Goal: Transaction & Acquisition: Purchase product/service

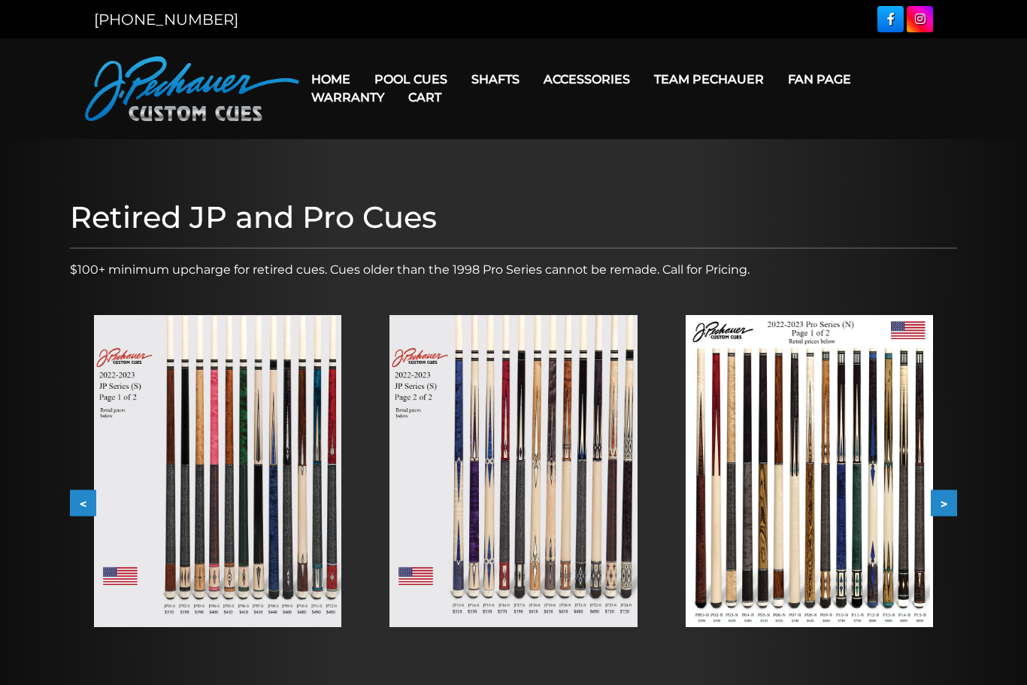
click at [277, 419] on img at bounding box center [217, 471] width 247 height 312
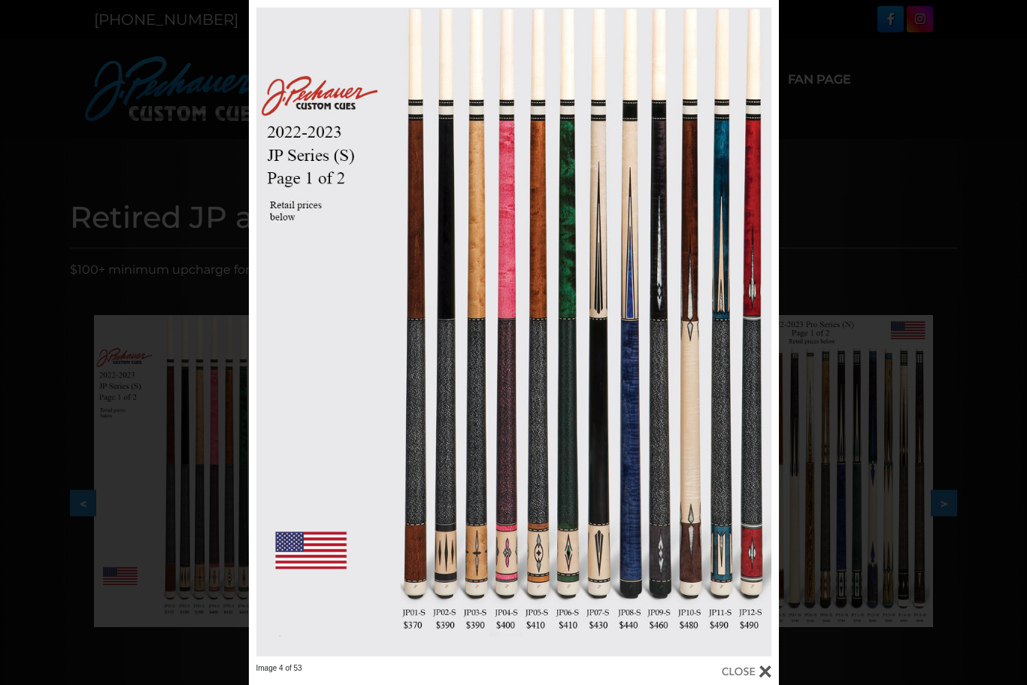
click at [122, 273] on div "Image 4 of 53" at bounding box center [513, 342] width 1027 height 685
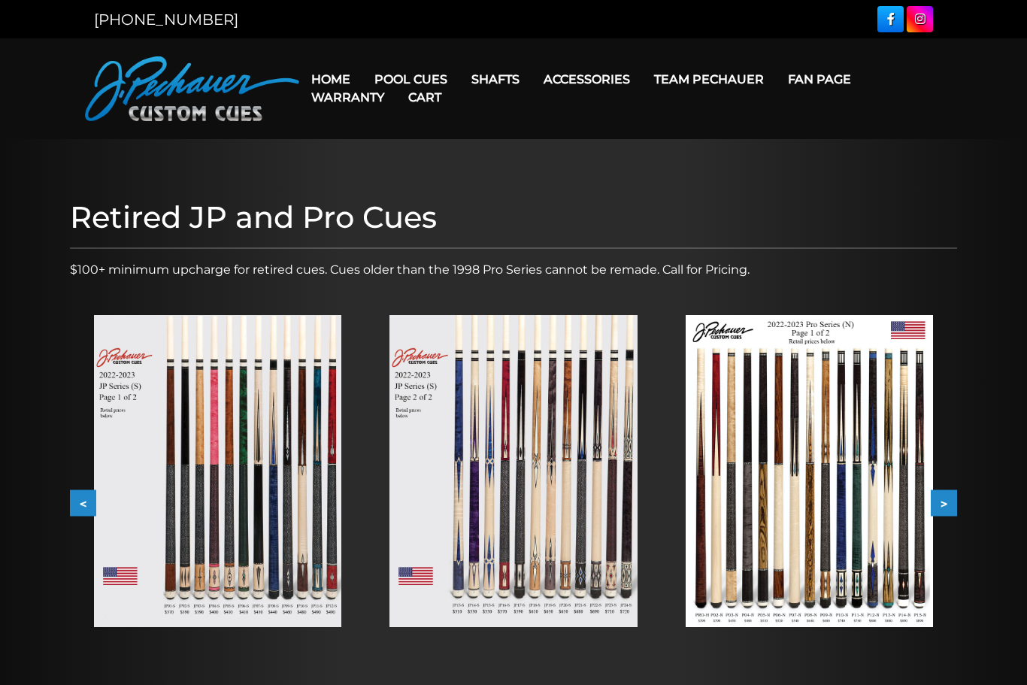
click at [755, 421] on img at bounding box center [808, 471] width 247 height 312
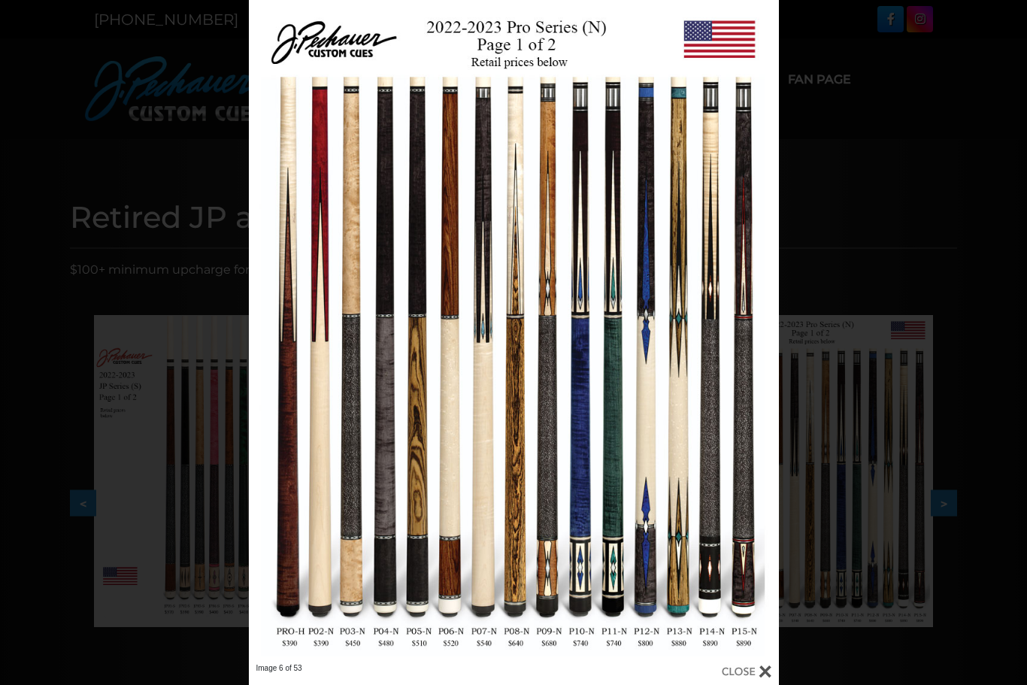
click at [88, 376] on div "Image 6 of 53" at bounding box center [513, 342] width 1027 height 685
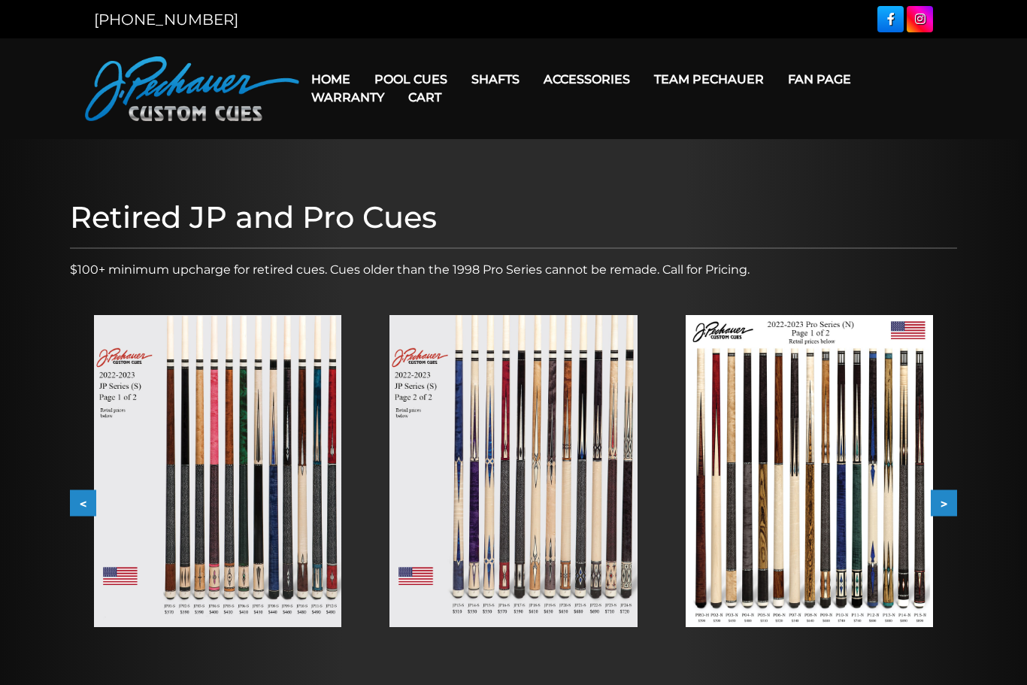
click at [401, 83] on link "Cart" at bounding box center [424, 97] width 57 height 38
click at [392, 72] on link "Pool Cues" at bounding box center [410, 79] width 97 height 38
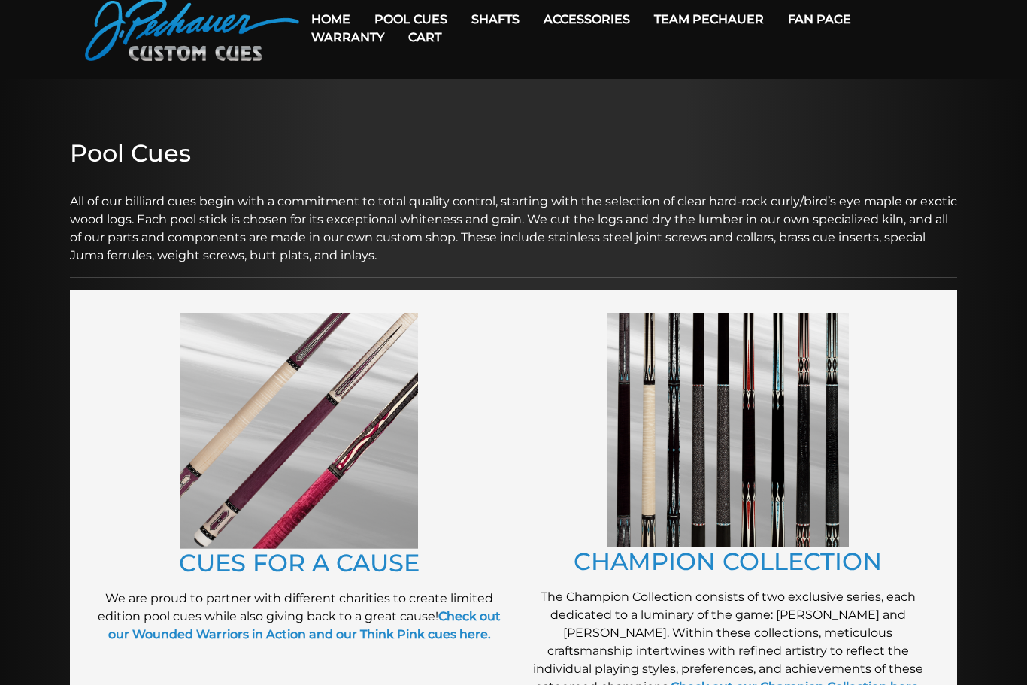
scroll to position [61, 0]
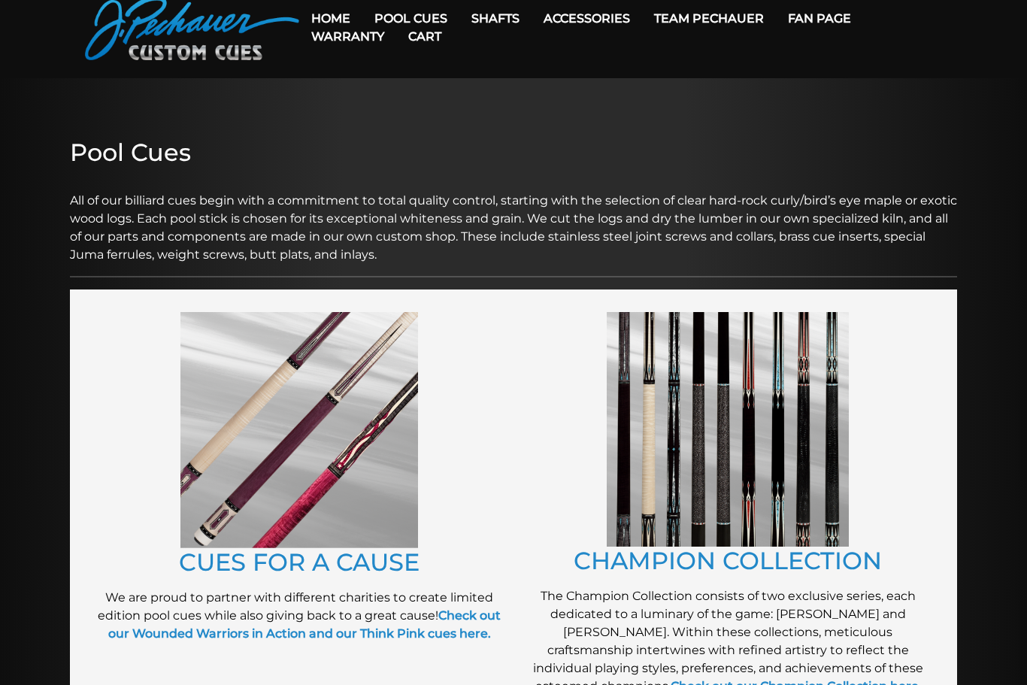
click at [655, 431] on img at bounding box center [728, 429] width 242 height 235
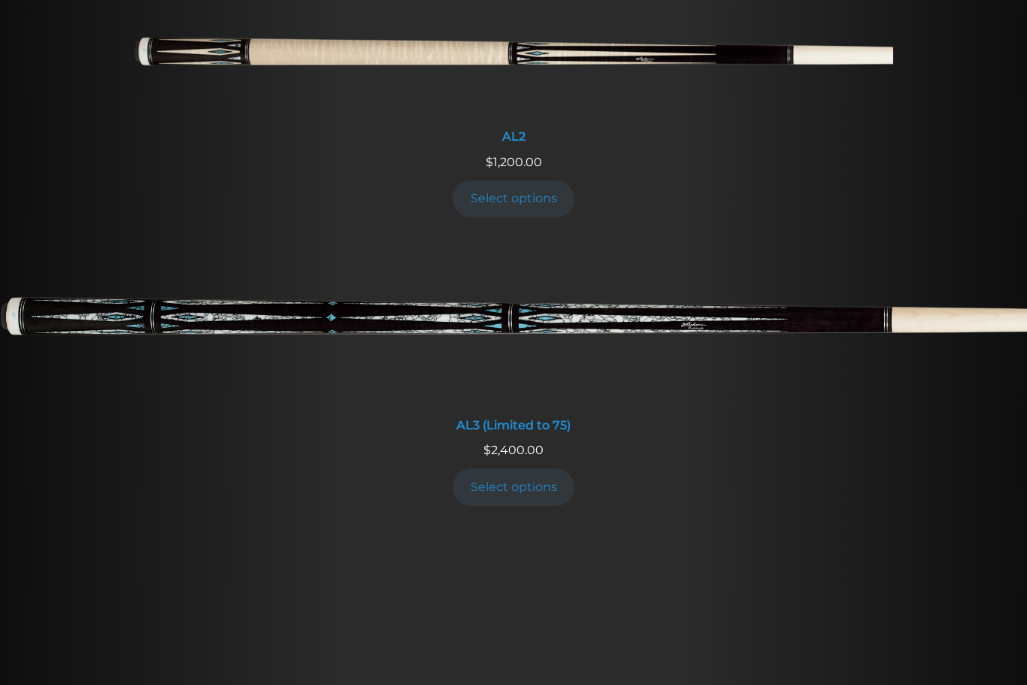
scroll to position [911, 0]
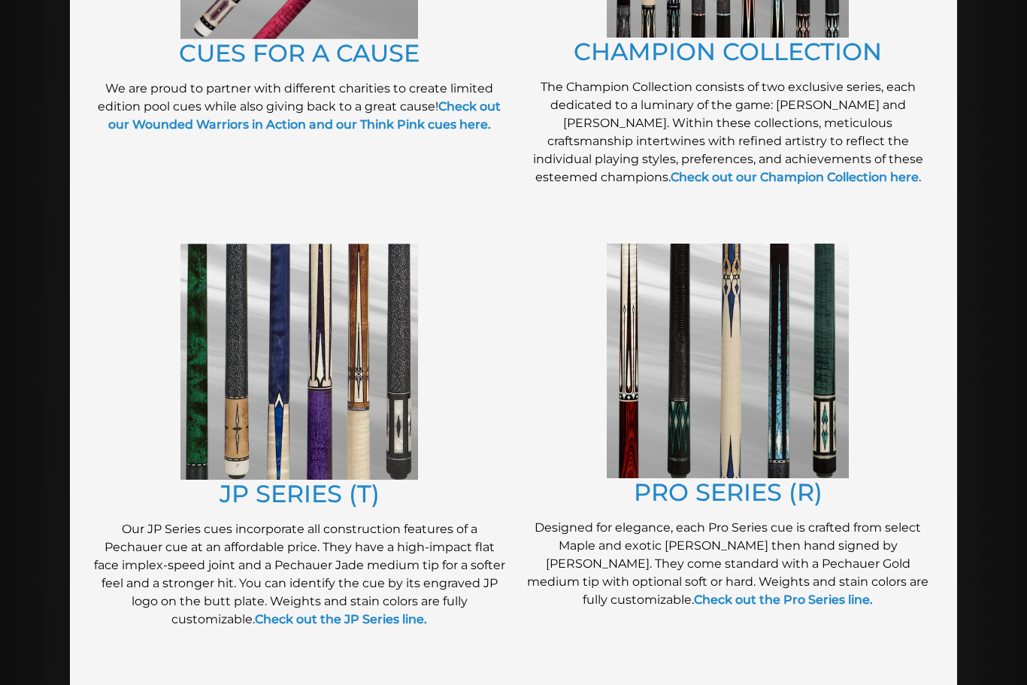
scroll to position [570, 0]
click at [640, 378] on img at bounding box center [728, 360] width 242 height 235
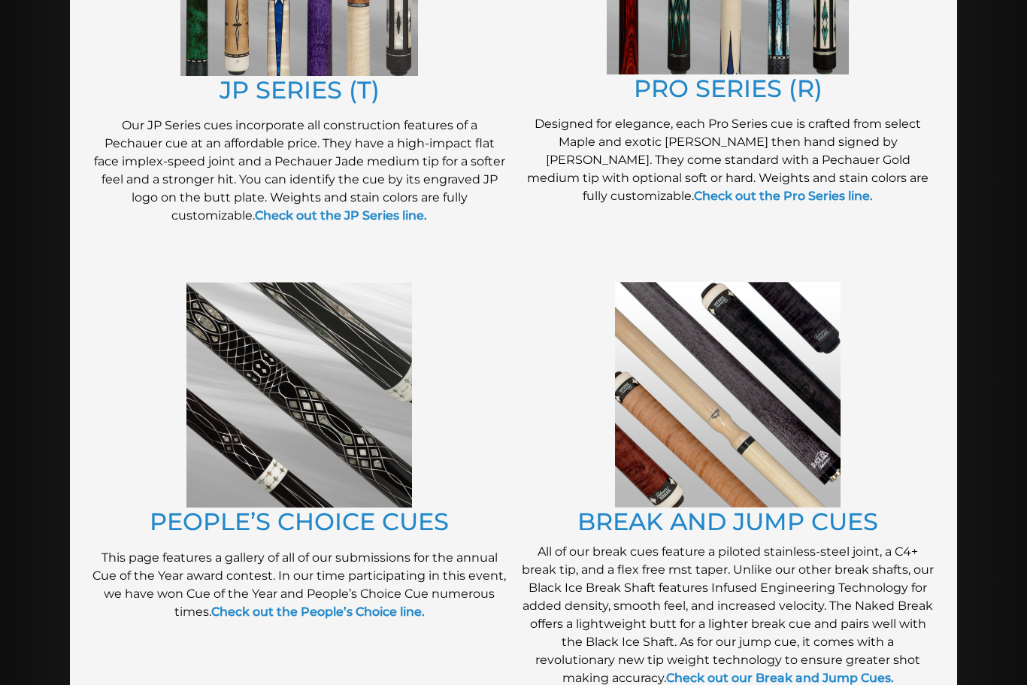
scroll to position [974, 0]
click at [250, 414] on img at bounding box center [298, 393] width 225 height 225
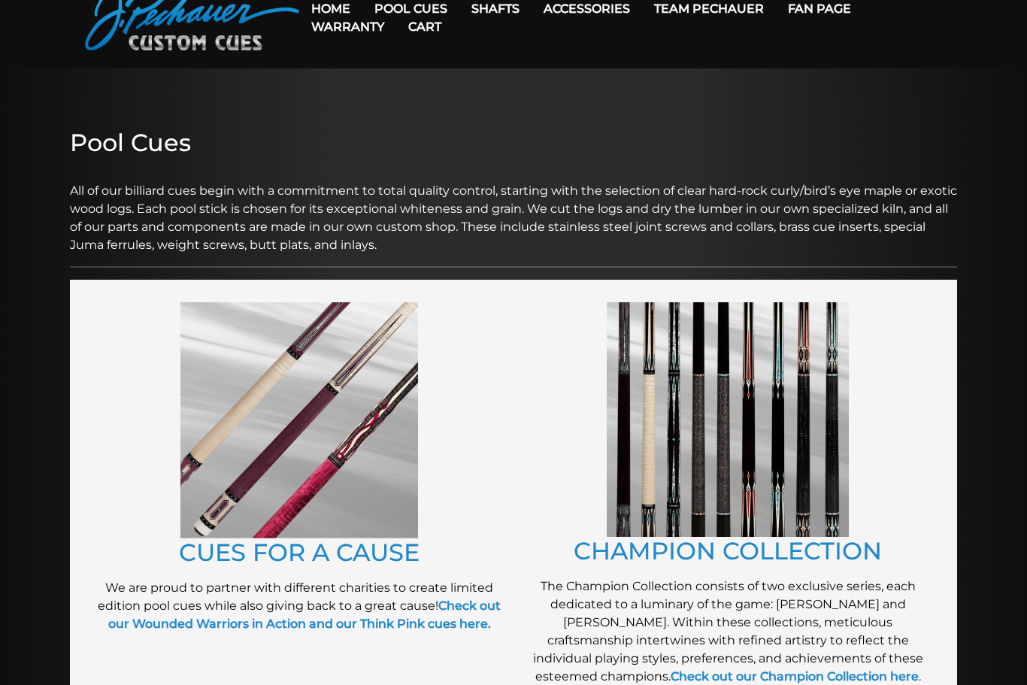
scroll to position [98, 0]
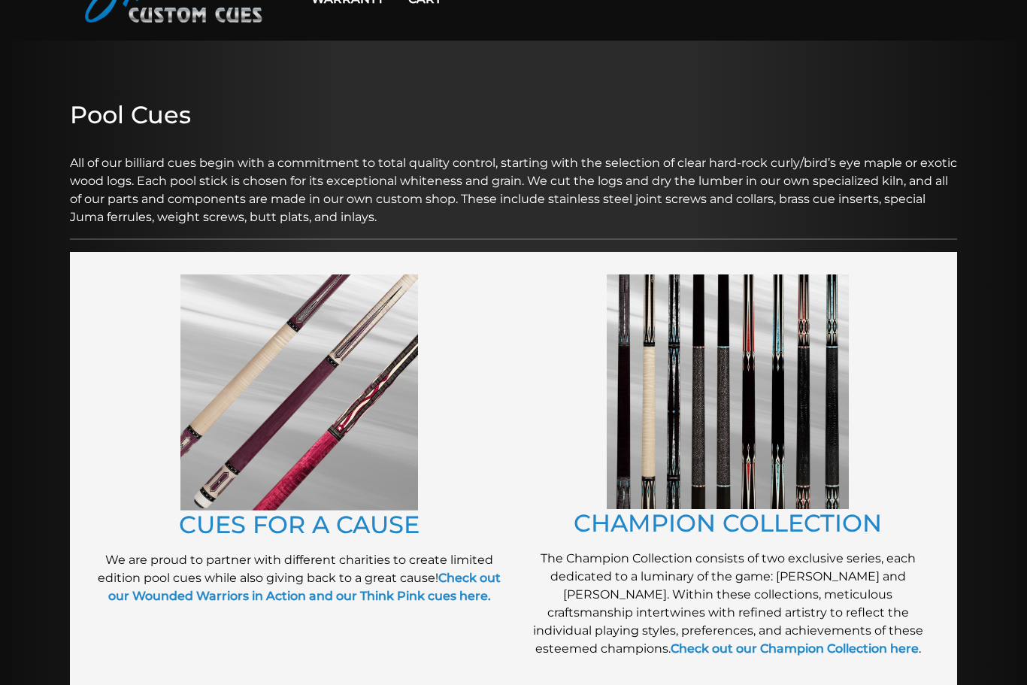
click at [225, 401] on img at bounding box center [299, 392] width 238 height 236
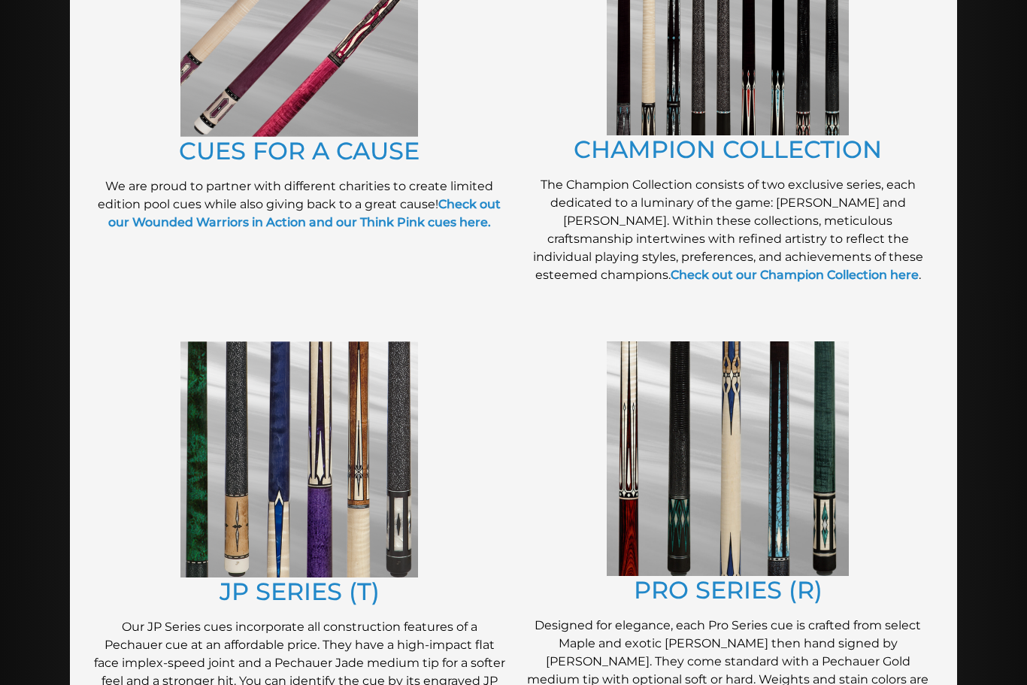
scroll to position [472, 0]
click at [230, 448] on img at bounding box center [299, 459] width 238 height 236
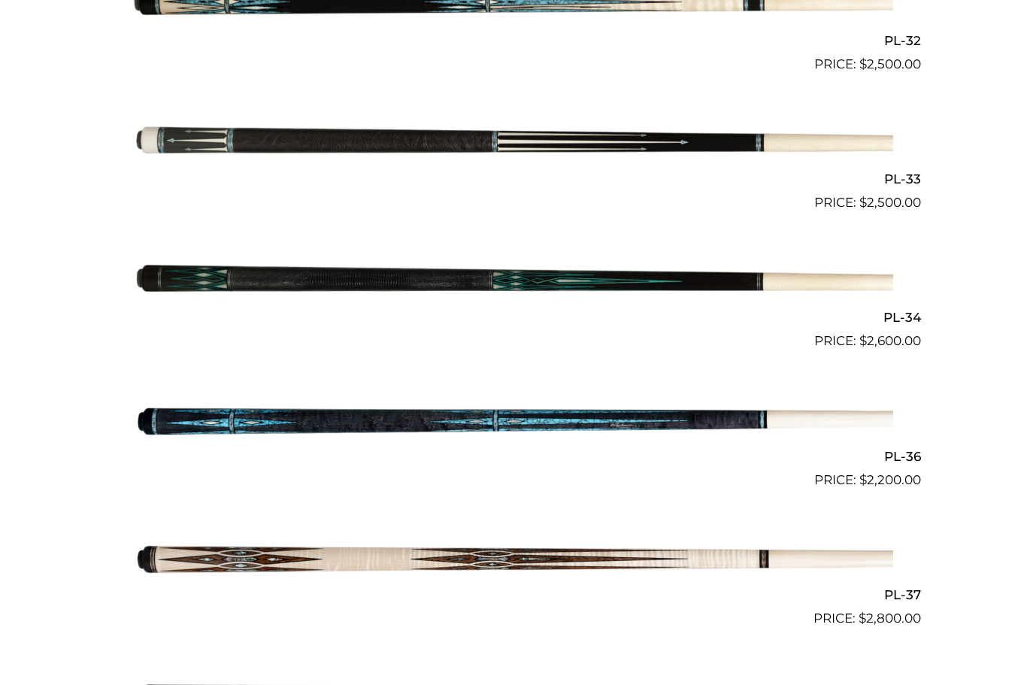
scroll to position [3721, 0]
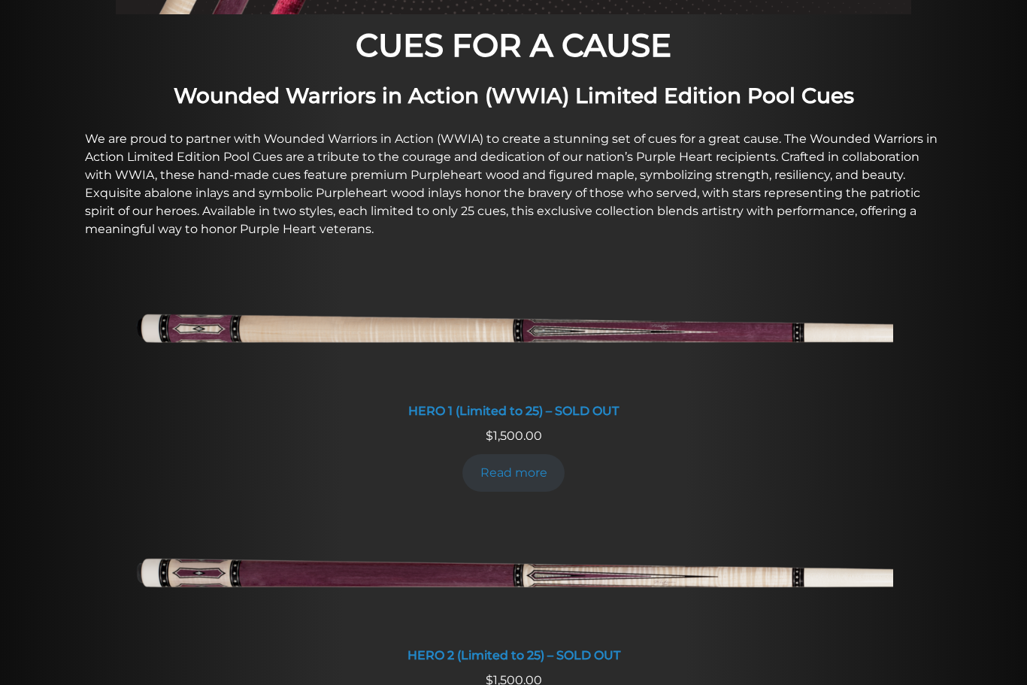
scroll to position [445, 0]
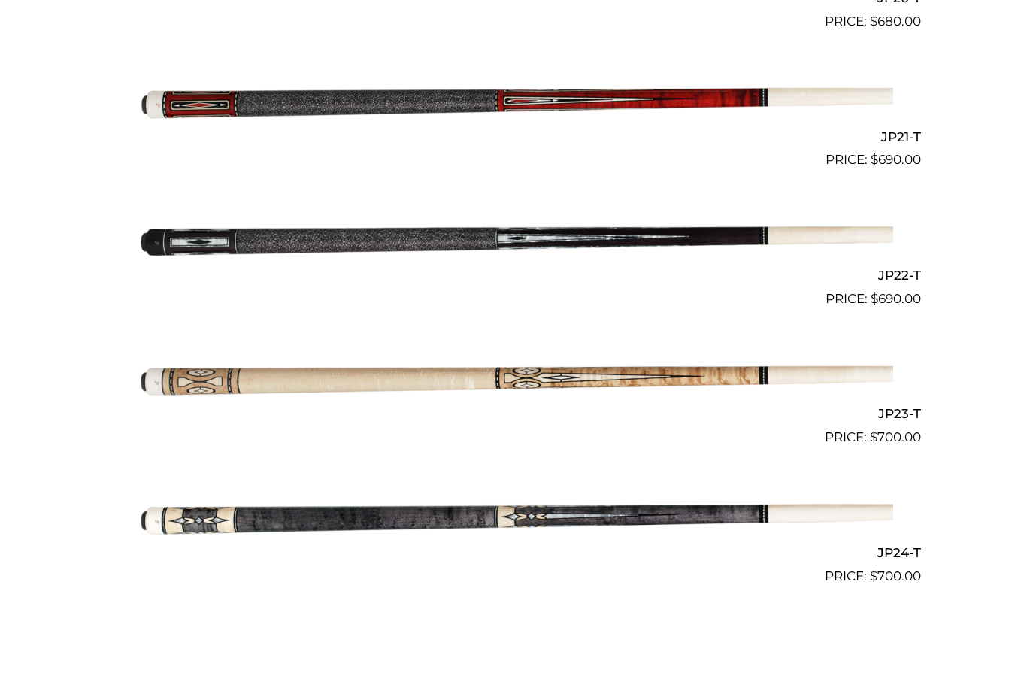
scroll to position [3226, 0]
